Goal: Task Accomplishment & Management: Use online tool/utility

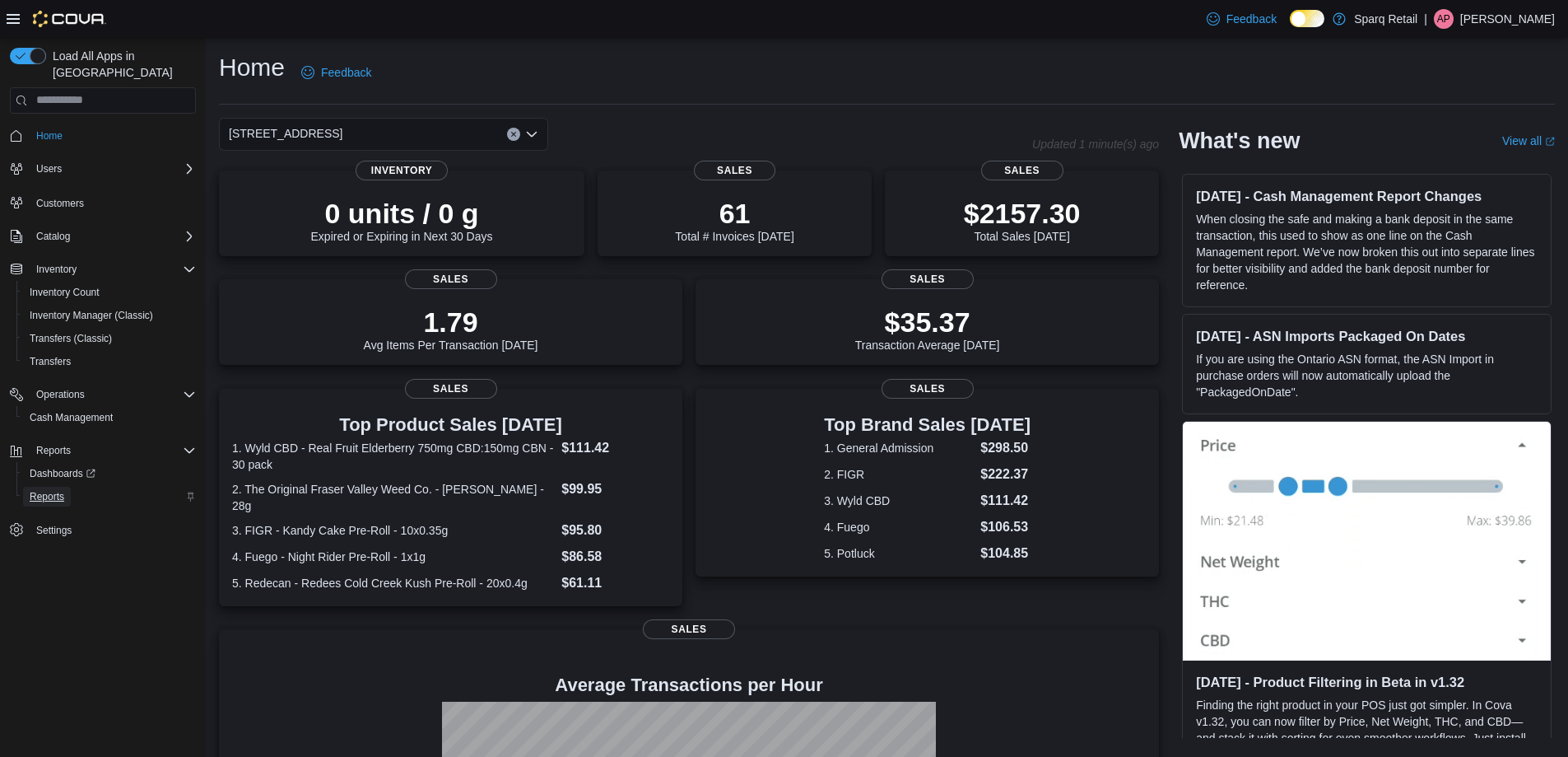
click at [50, 490] on span "Reports" at bounding box center [46, 496] width 34 height 13
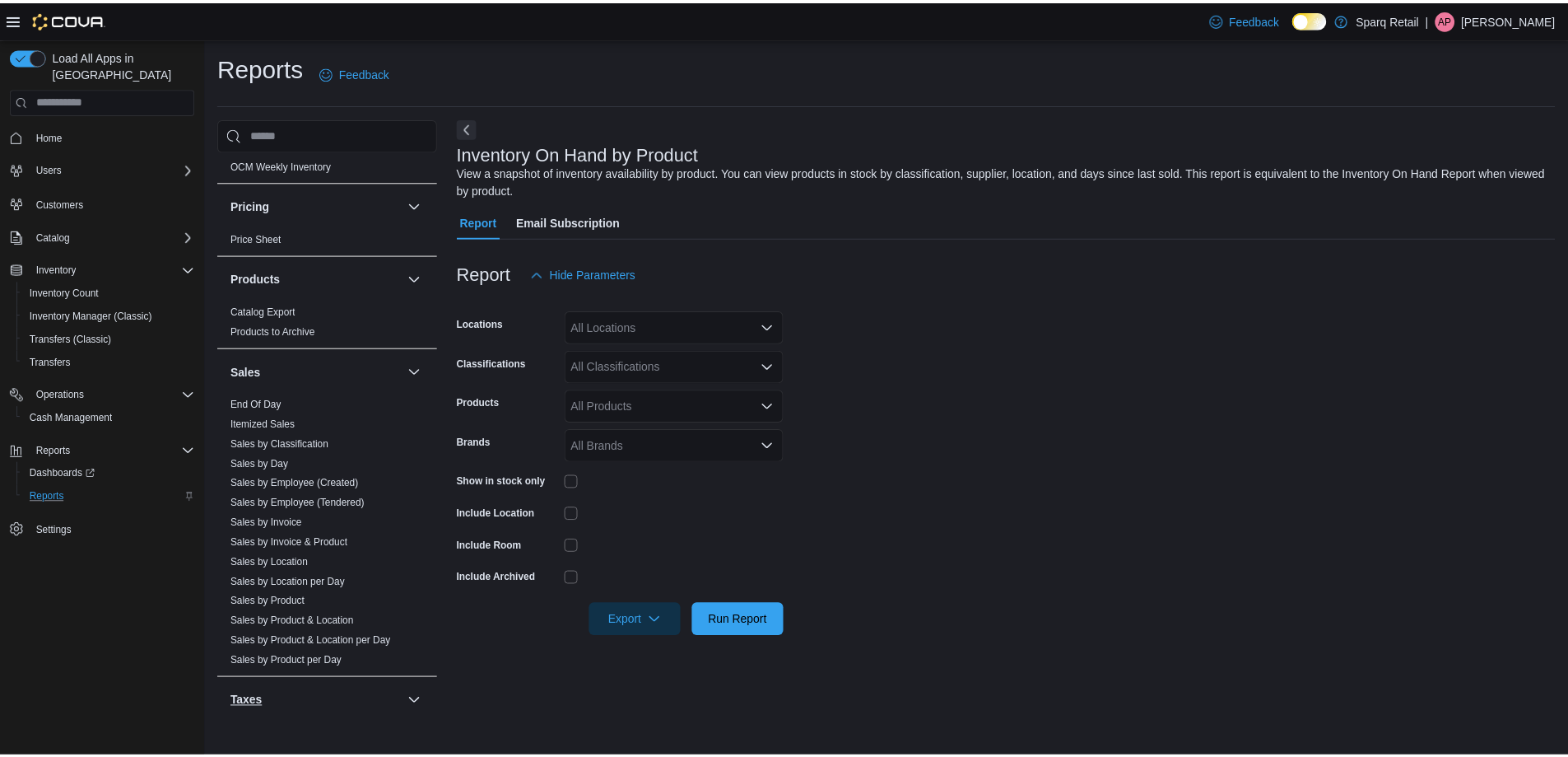
scroll to position [947, 0]
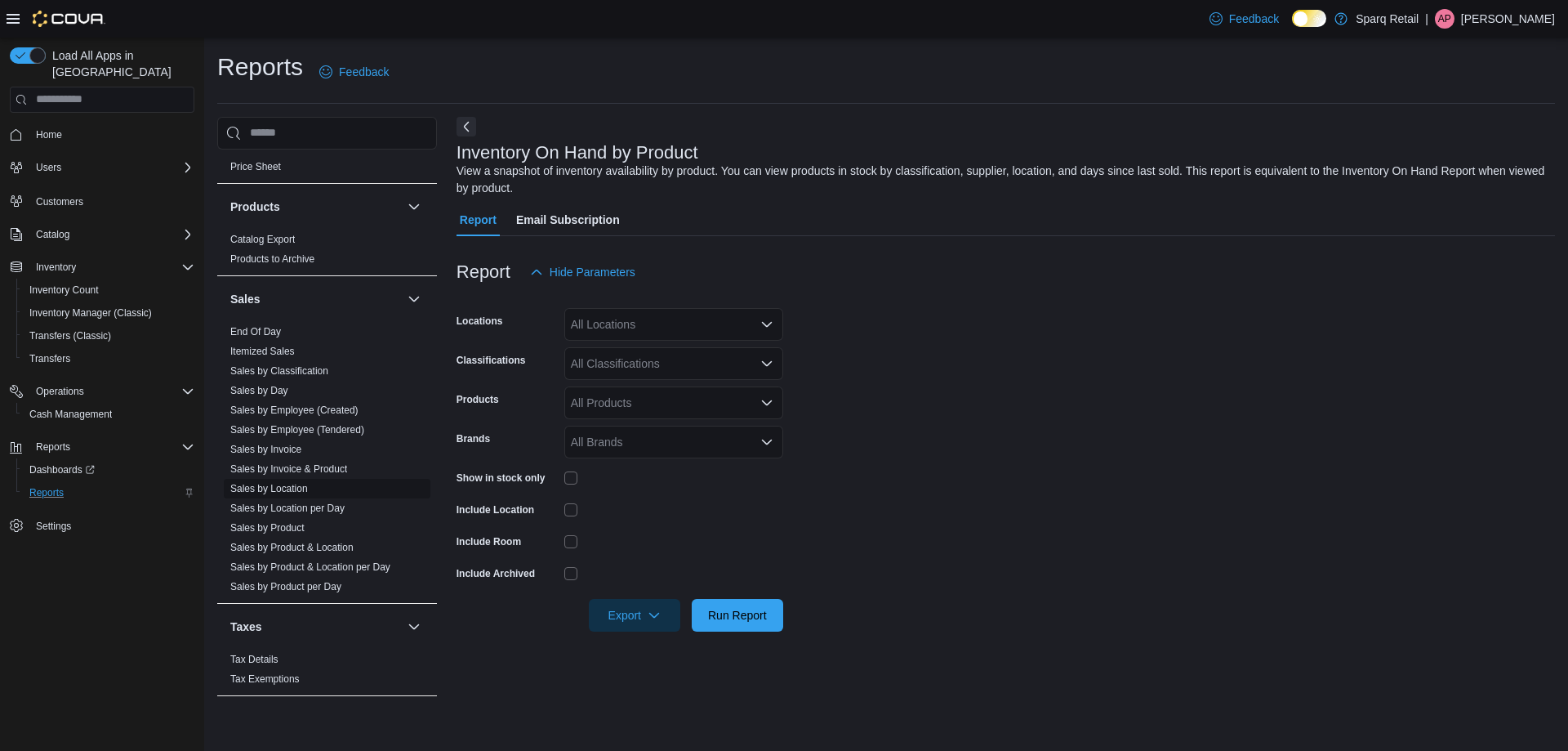
click at [257, 491] on link "Sales by Location" at bounding box center [268, 488] width 77 height 12
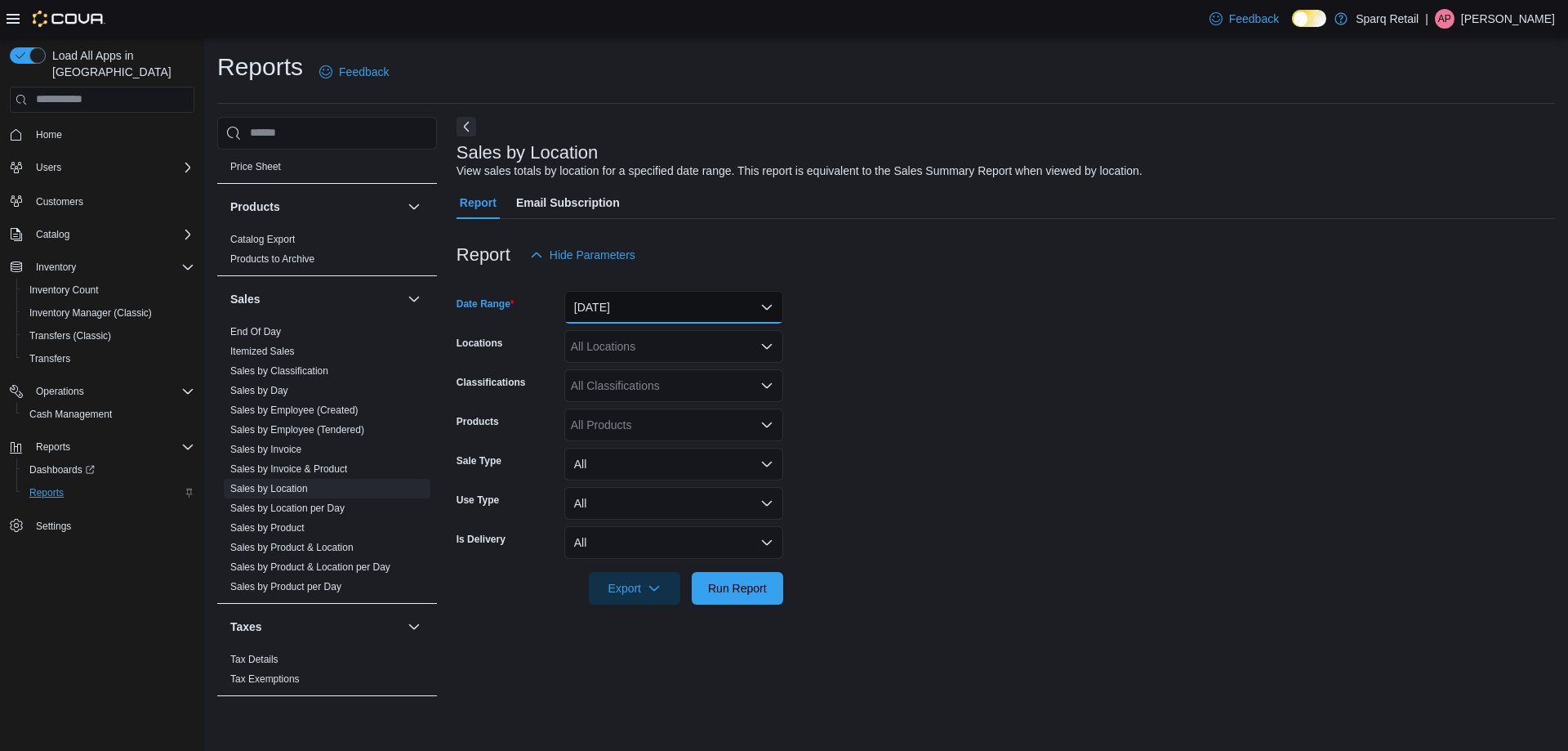
click at [652, 295] on button "[DATE]" at bounding box center [674, 307] width 219 height 32
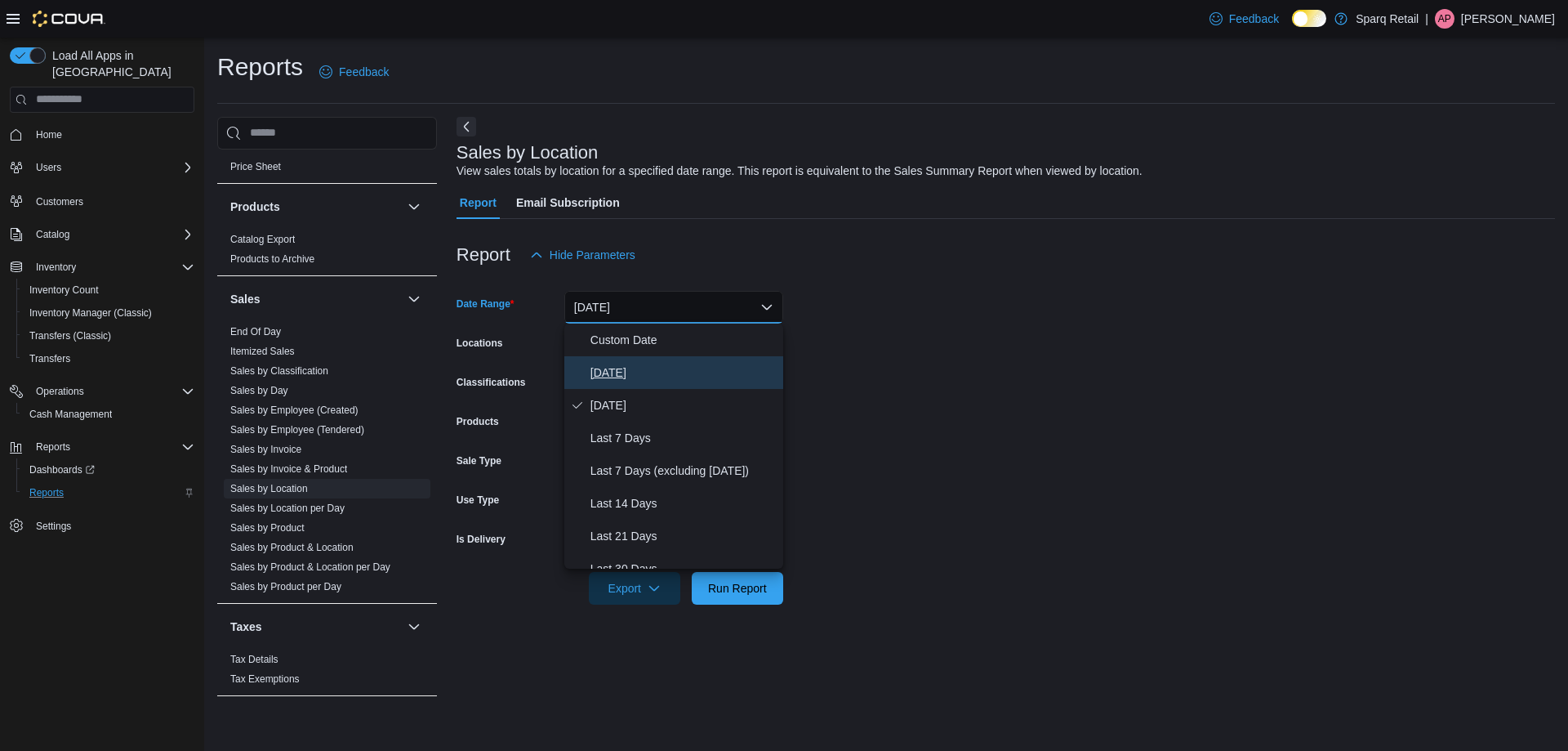
click at [646, 363] on span "[DATE]" at bounding box center [683, 372] width 186 height 20
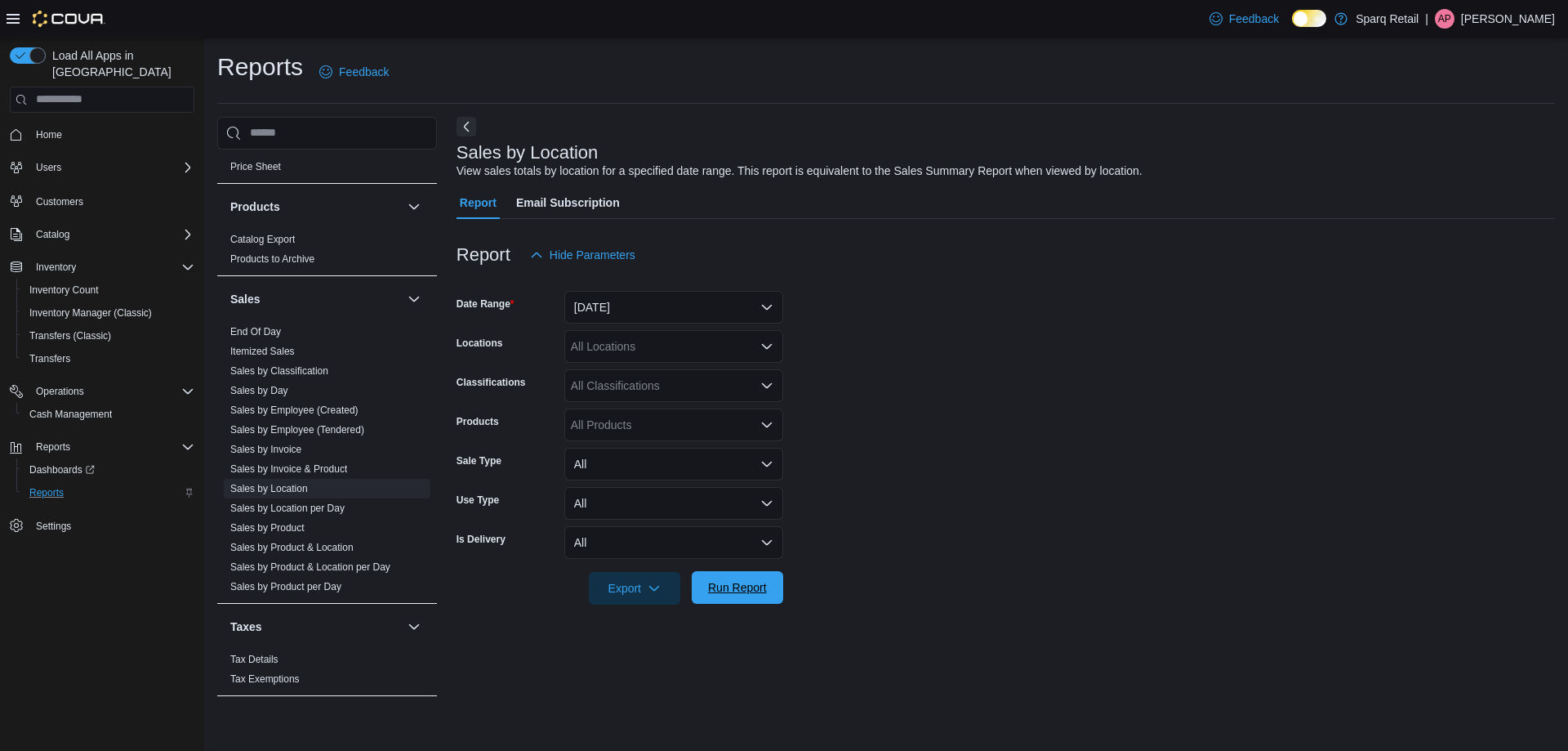
click at [756, 598] on span "Run Report" at bounding box center [737, 587] width 72 height 32
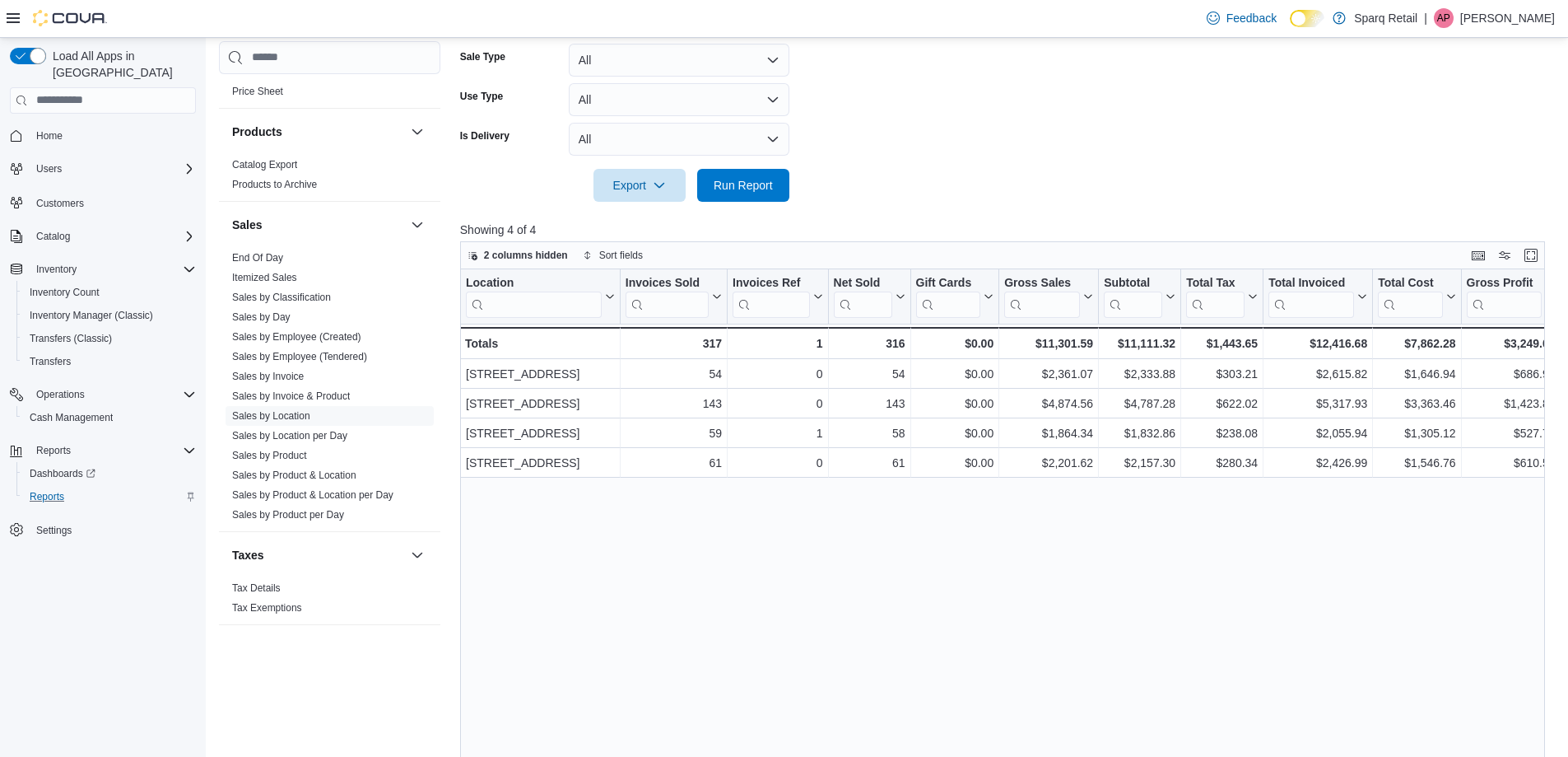
scroll to position [494, 0]
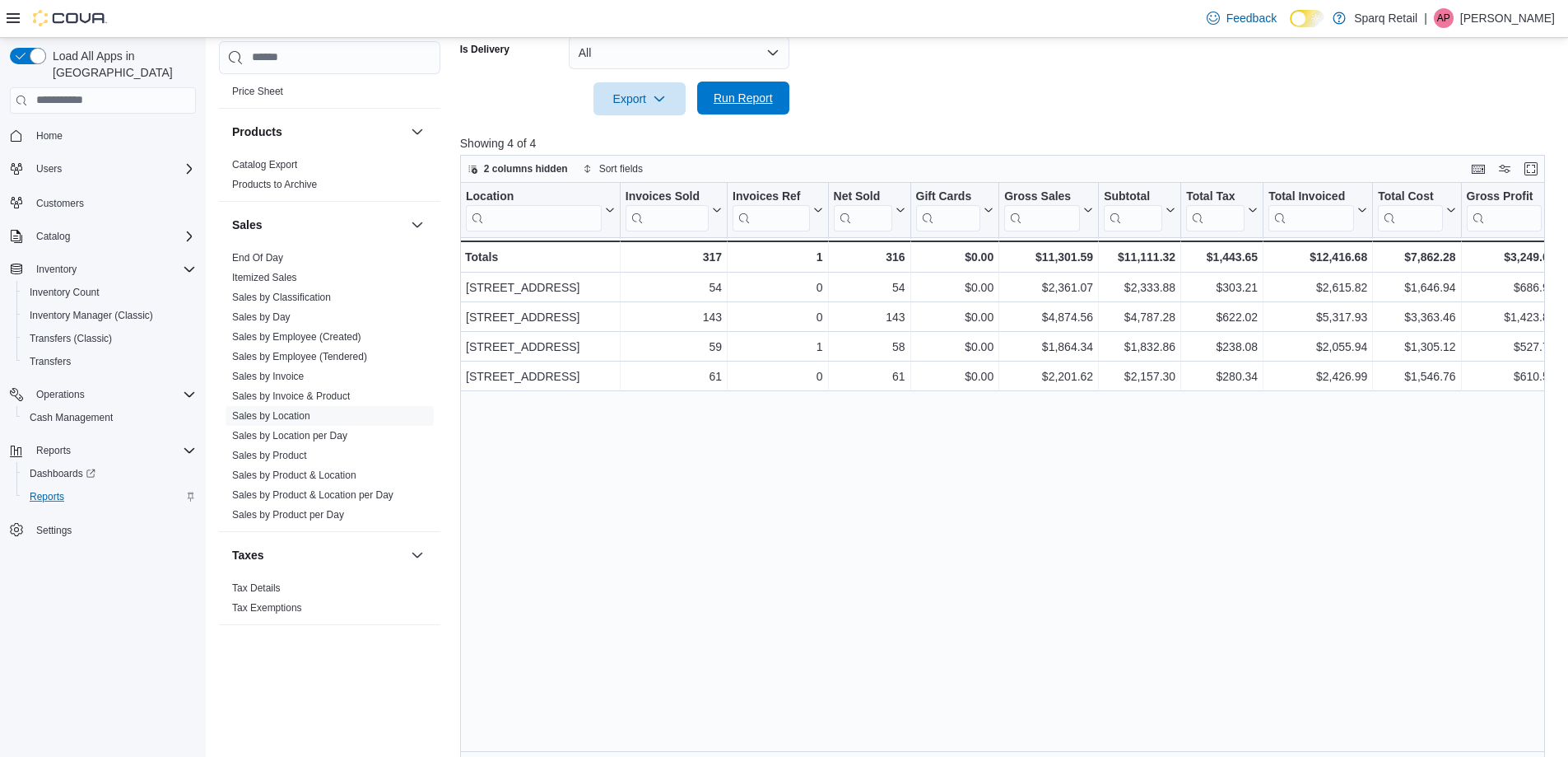
click at [766, 95] on span "Run Report" at bounding box center [743, 97] width 59 height 17
click at [728, 96] on span "Run Report" at bounding box center [743, 97] width 59 height 17
click at [818, 214] on icon at bounding box center [815, 210] width 13 height 10
click at [818, 211] on icon at bounding box center [818, 211] width 8 height 4
